Goal: Use online tool/utility

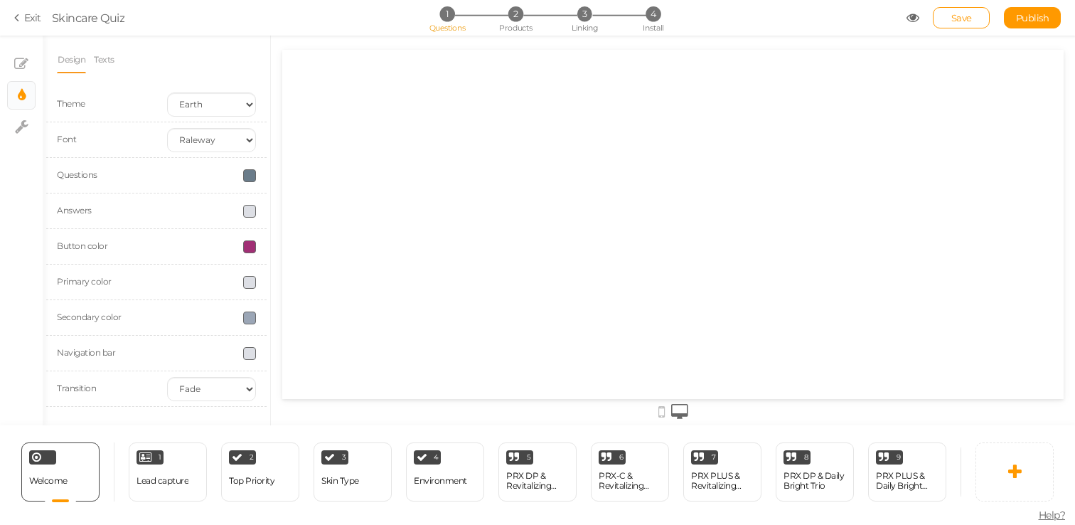
select select "raleway"
select select "fade"
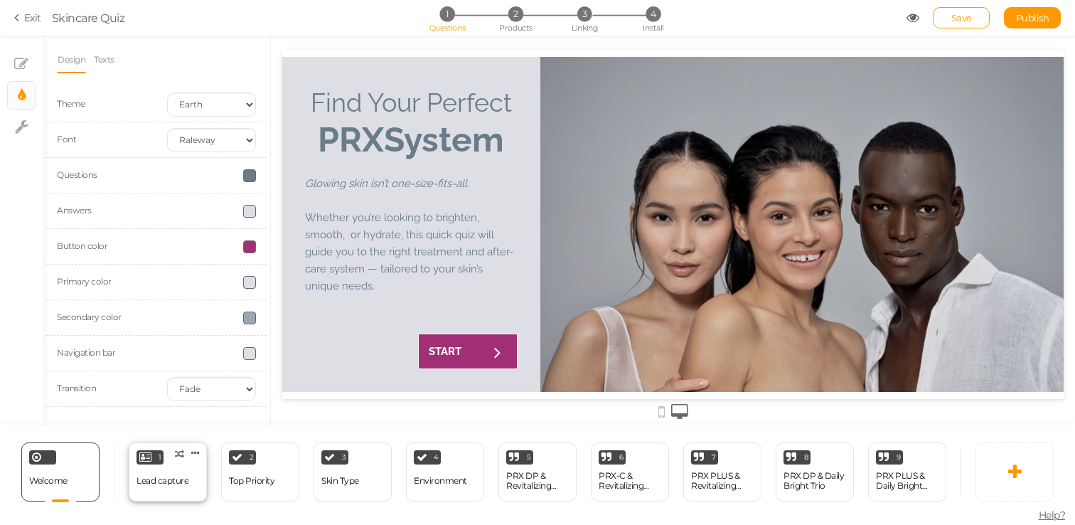
click at [168, 486] on div "Lead capture" at bounding box center [162, 480] width 52 height 25
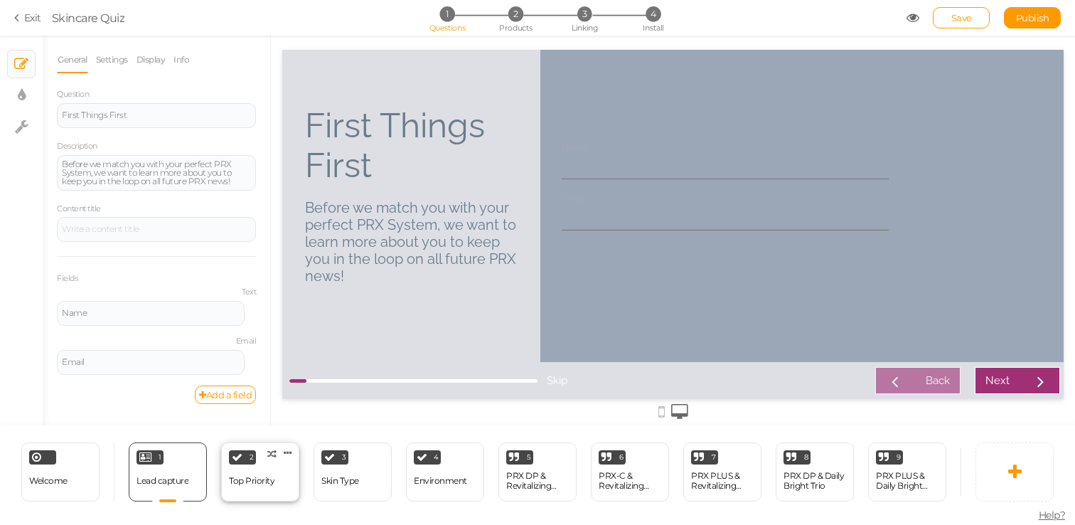
click at [268, 498] on div "2 Top Priority × Define the conditions to show this slide. Clone Change type De…" at bounding box center [260, 471] width 78 height 59
select select "2"
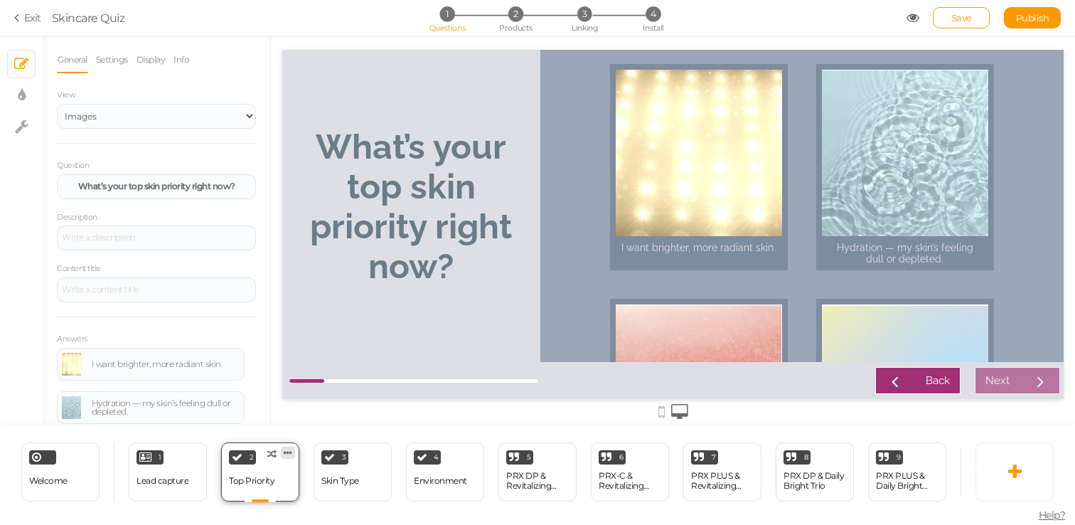
click at [286, 453] on icon at bounding box center [288, 452] width 9 height 11
click at [279, 448] on link "Clone" at bounding box center [264, 448] width 81 height 15
select select "2"
click at [271, 485] on div "Top Priority" at bounding box center [251, 480] width 45 height 25
click at [453, 154] on strong "What’s your top skin priority right now?" at bounding box center [411, 206] width 202 height 159
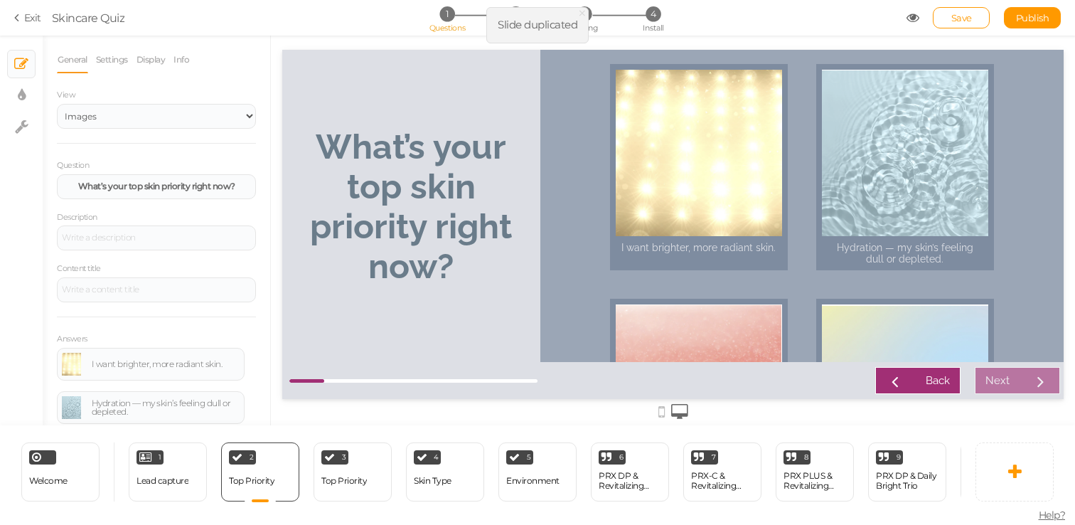
click at [404, 220] on strong "What’s your top skin priority right now?" at bounding box center [411, 206] width 202 height 159
click at [235, 117] on select "Text Images" at bounding box center [156, 116] width 199 height 25
select select "1"
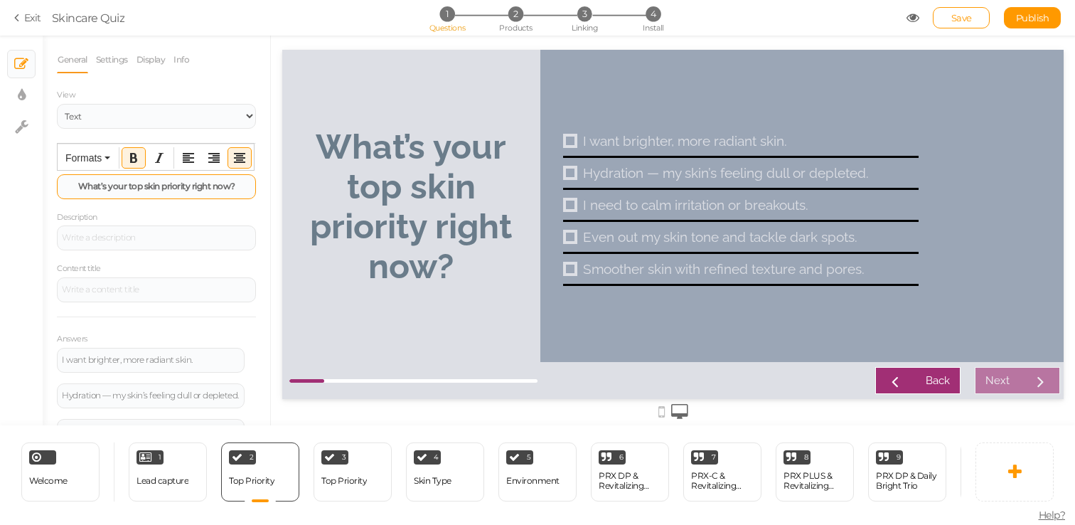
click at [167, 183] on strong "What’s your top skin priority right now?" at bounding box center [156, 186] width 157 height 11
